Goal: Check status: Check status

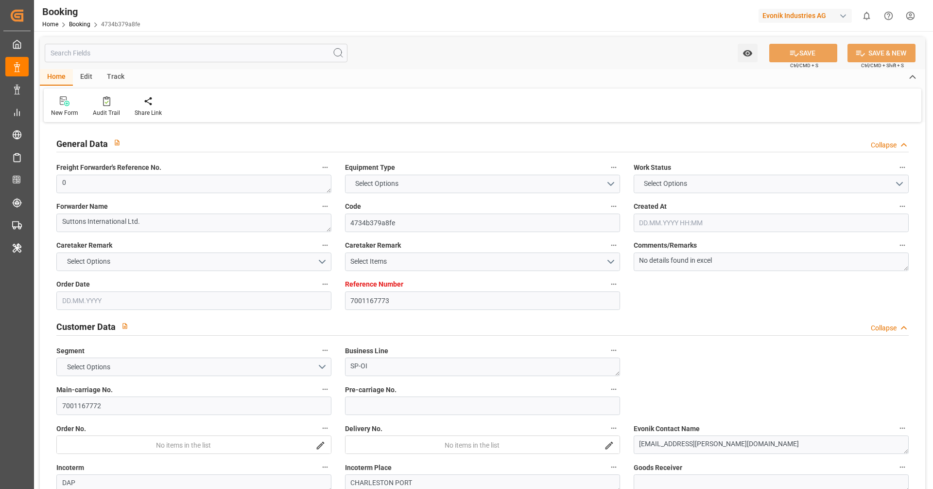
type input "7001167773"
type input "EUNWC"
type input "USCHS"
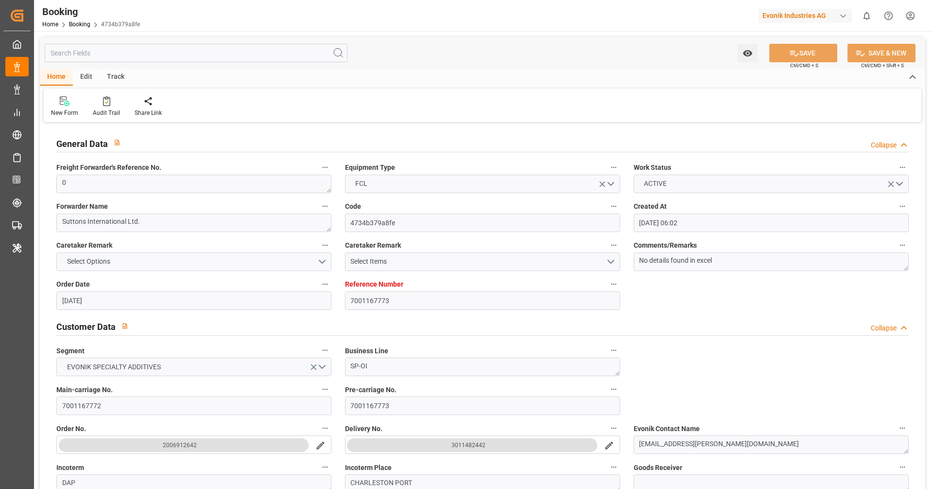
type input "[DATE] 06:02"
type input "[DATE]"
type input "[DATE] 00:00"
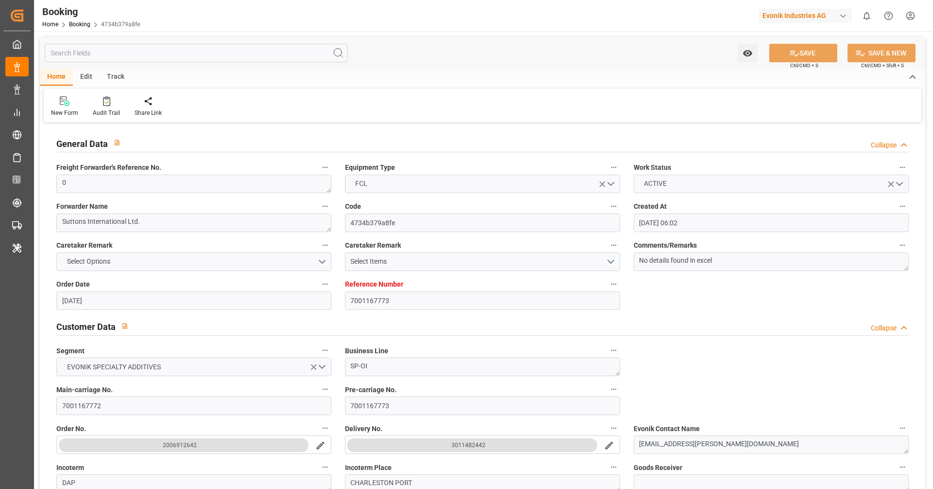
type input "[DATE] 00:00"
type input "[DATE] 13:03"
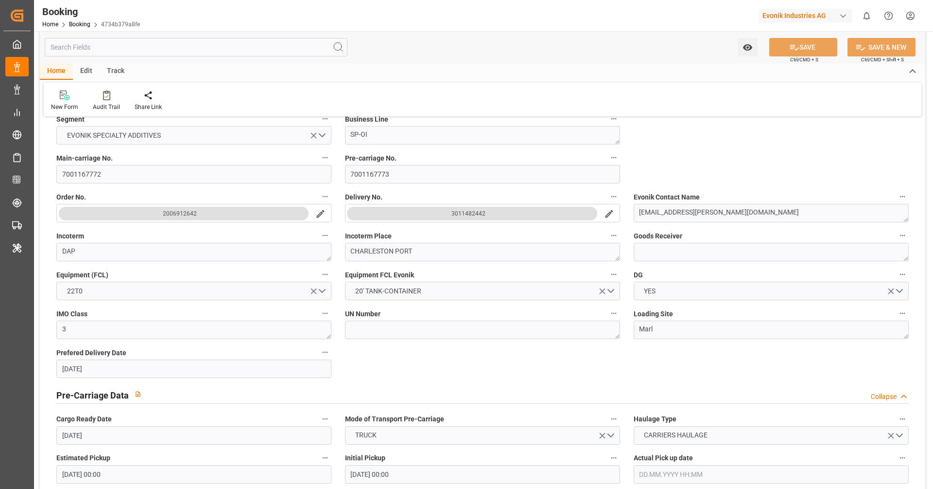
scroll to position [182, 0]
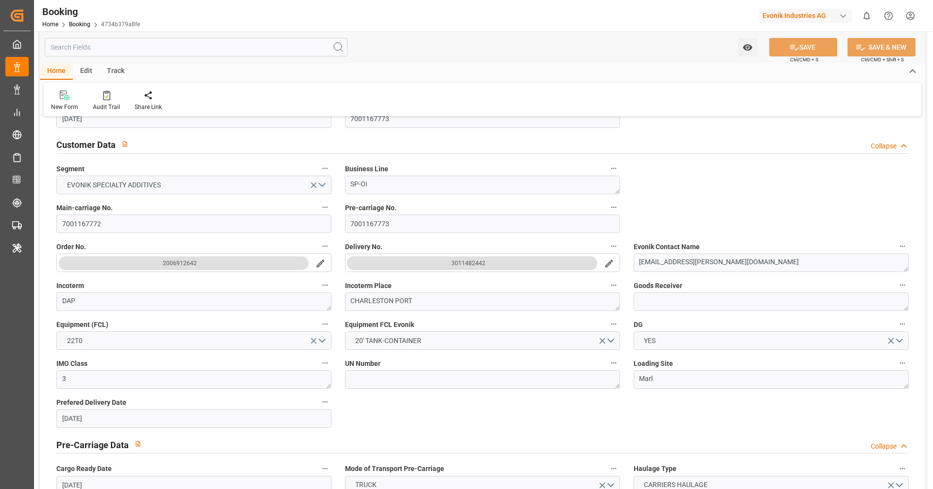
click at [479, 261] on div "3011482442" at bounding box center [469, 263] width 34 height 10
click at [473, 262] on div "3011482442" at bounding box center [469, 263] width 34 height 10
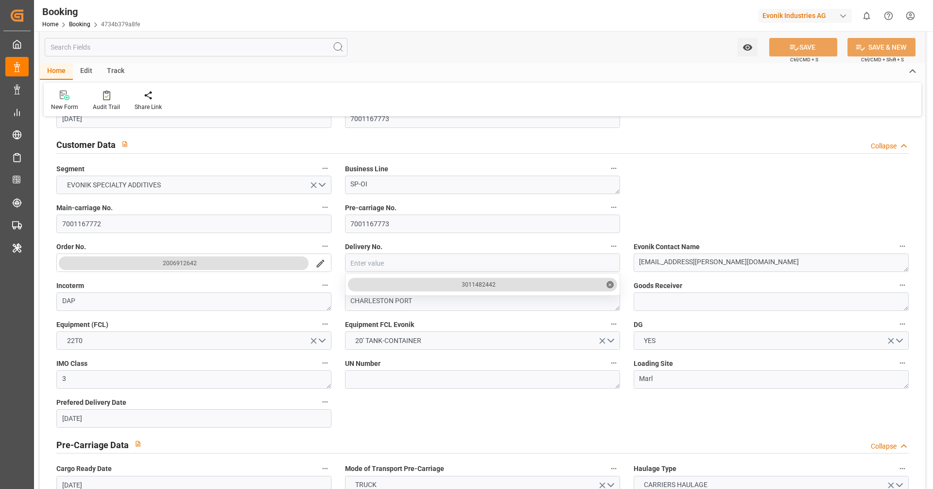
drag, startPoint x: 463, startPoint y: 283, endPoint x: 501, endPoint y: 283, distance: 37.4
drag, startPoint x: 463, startPoint y: 281, endPoint x: 506, endPoint y: 280, distance: 42.8
click at [506, 280] on div "3011482442 ✕" at bounding box center [482, 285] width 269 height 14
copy div "3011482442"
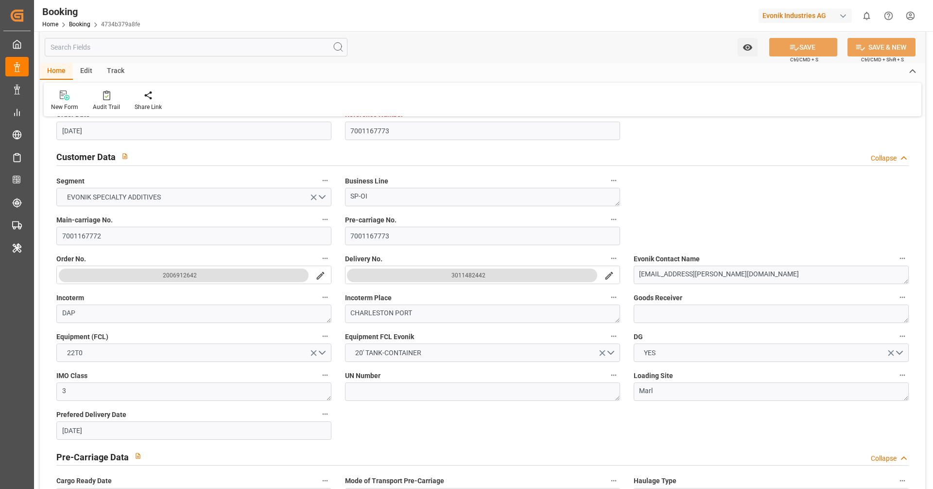
scroll to position [158, 0]
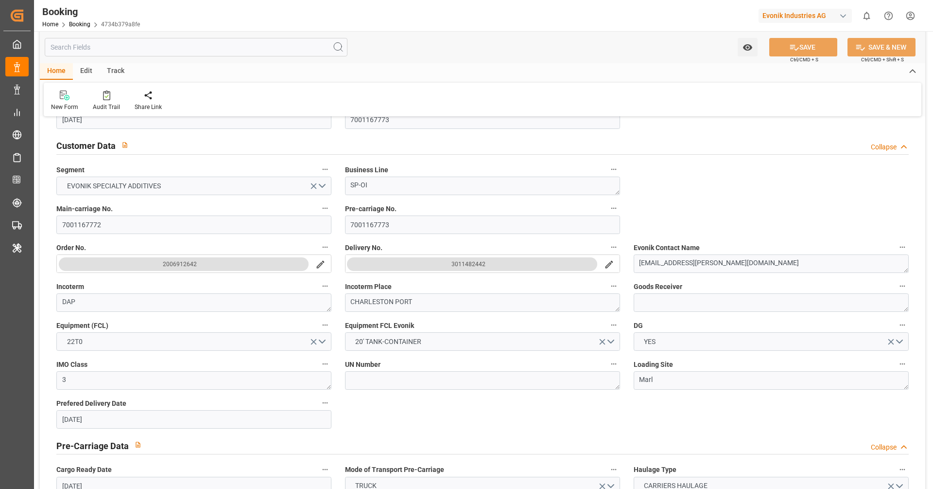
scroll to position [169, 0]
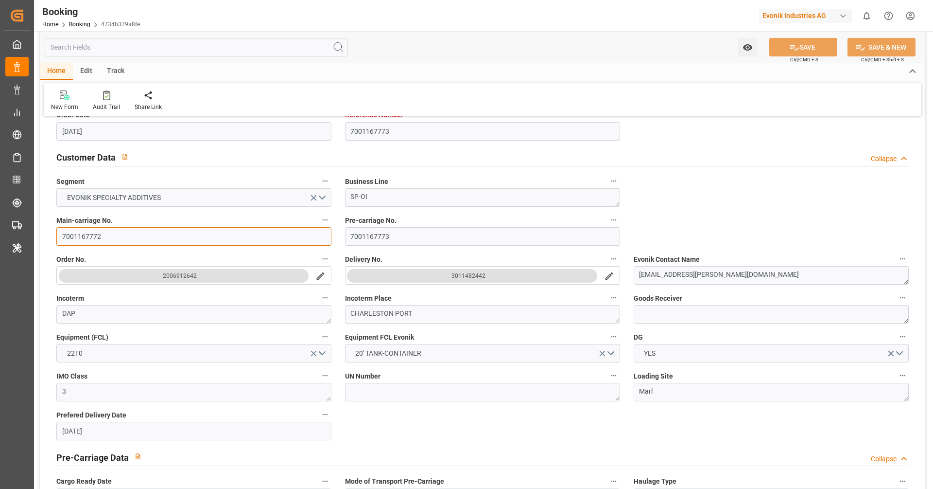
click at [111, 238] on input "7001167772" at bounding box center [193, 236] width 275 height 18
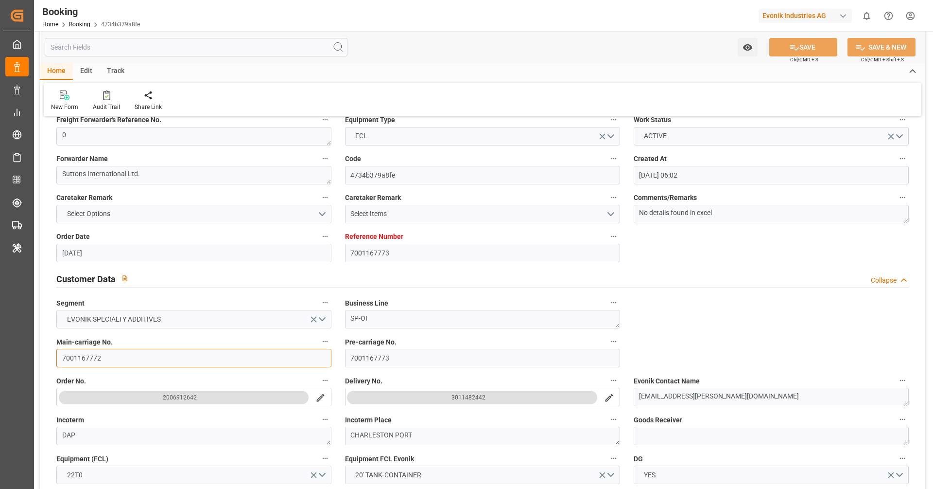
scroll to position [55, 0]
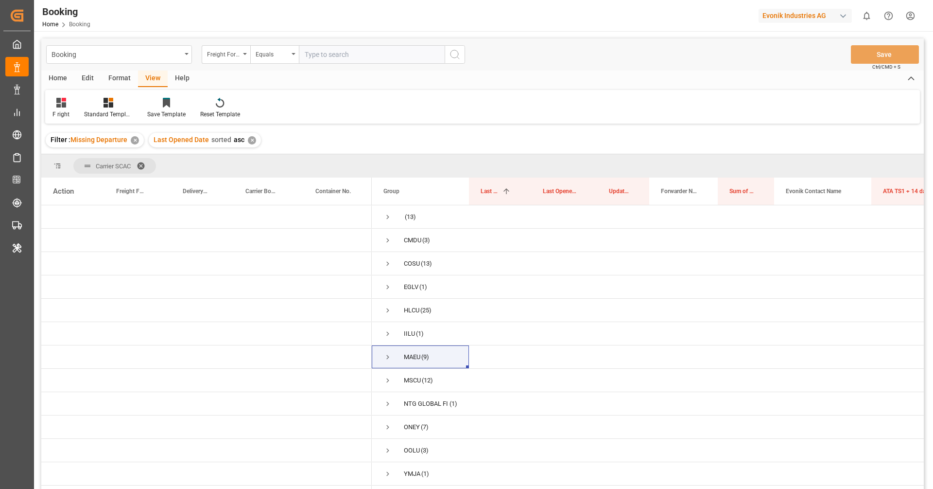
click at [138, 140] on div "✕" at bounding box center [135, 140] width 8 height 8
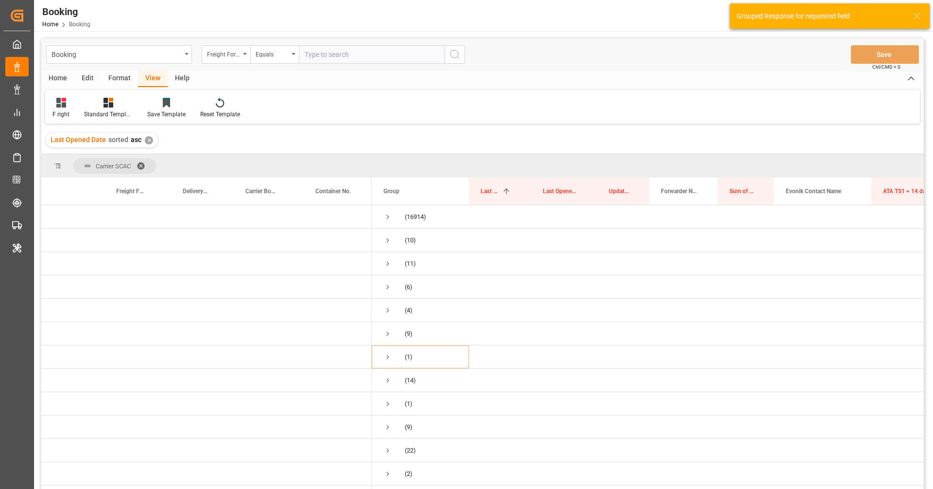
click at [146, 141] on div "✕" at bounding box center [149, 140] width 8 height 8
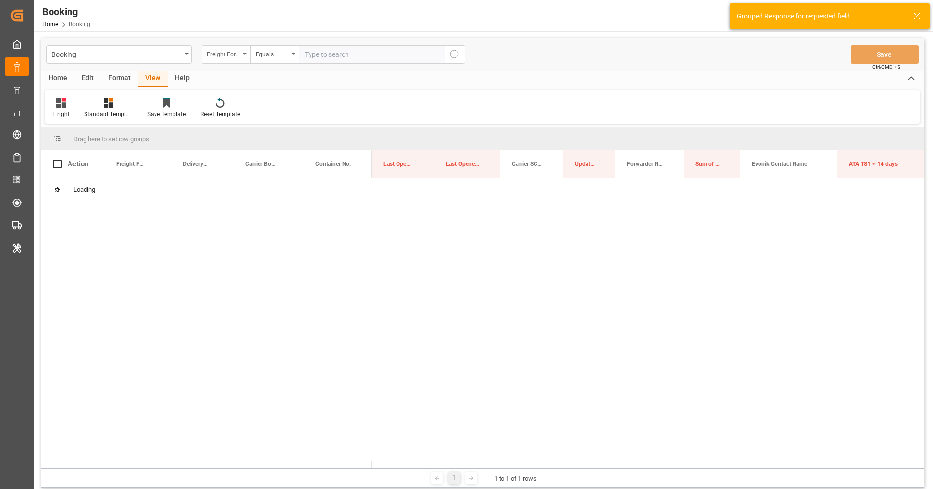
click at [225, 56] on div "Freight Forwarder's Reference No." at bounding box center [223, 53] width 33 height 11
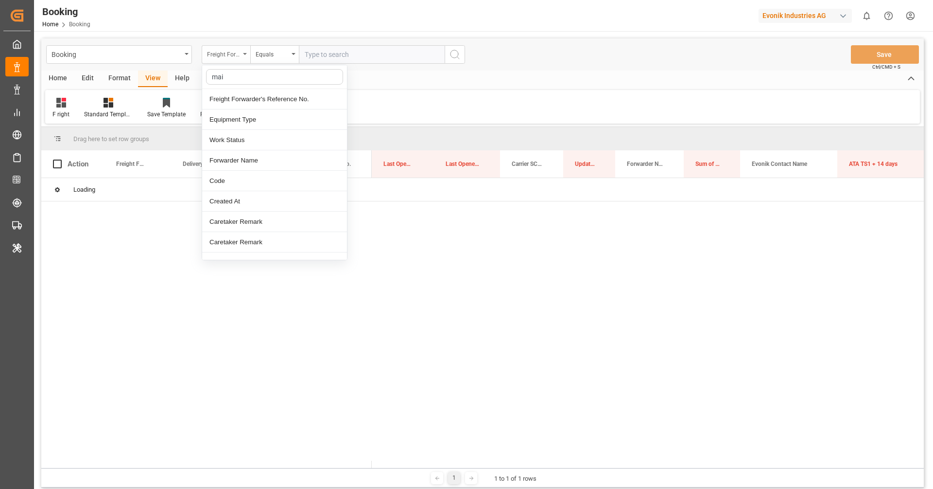
type input "main"
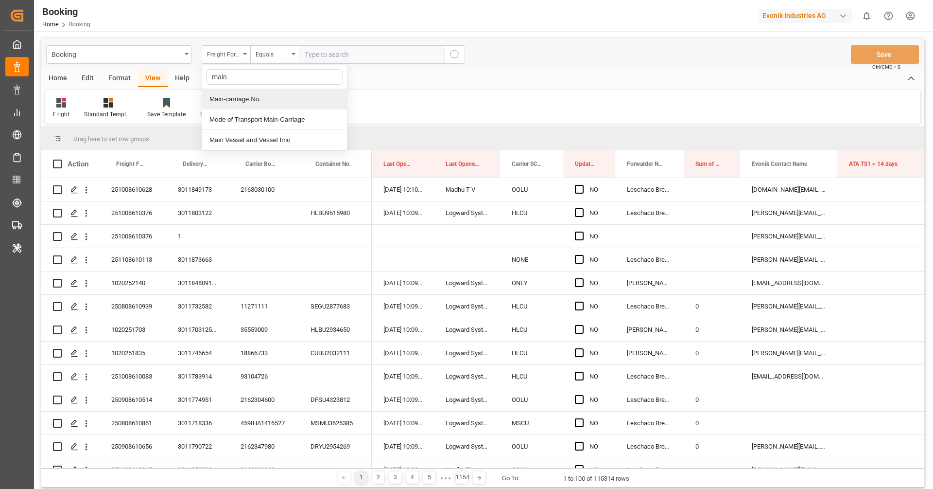
click at [253, 96] on div "Main-carriage No." at bounding box center [274, 99] width 145 height 20
click at [331, 54] on input "text" at bounding box center [372, 54] width 146 height 18
paste input "7001168619"
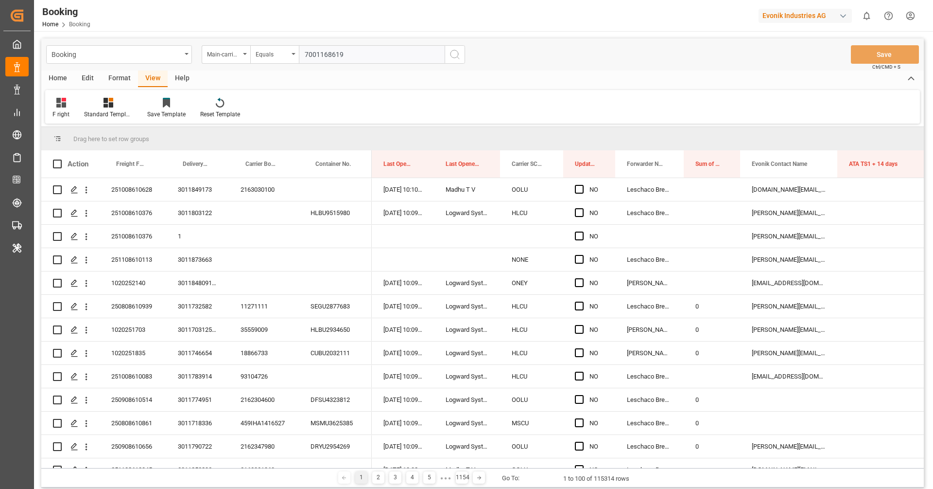
type input "7001168619"
click at [460, 56] on icon "search button" at bounding box center [455, 55] width 12 height 12
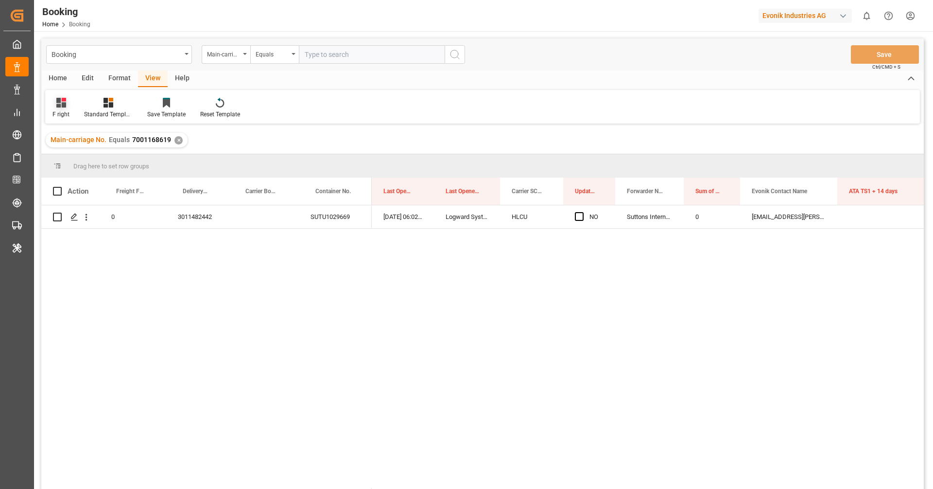
click at [63, 107] on icon at bounding box center [61, 103] width 10 height 10
click at [100, 210] on div "ETD" at bounding box center [106, 217] width 106 height 20
